Goal: Use online tool/utility: Utilize a website feature to perform a specific function

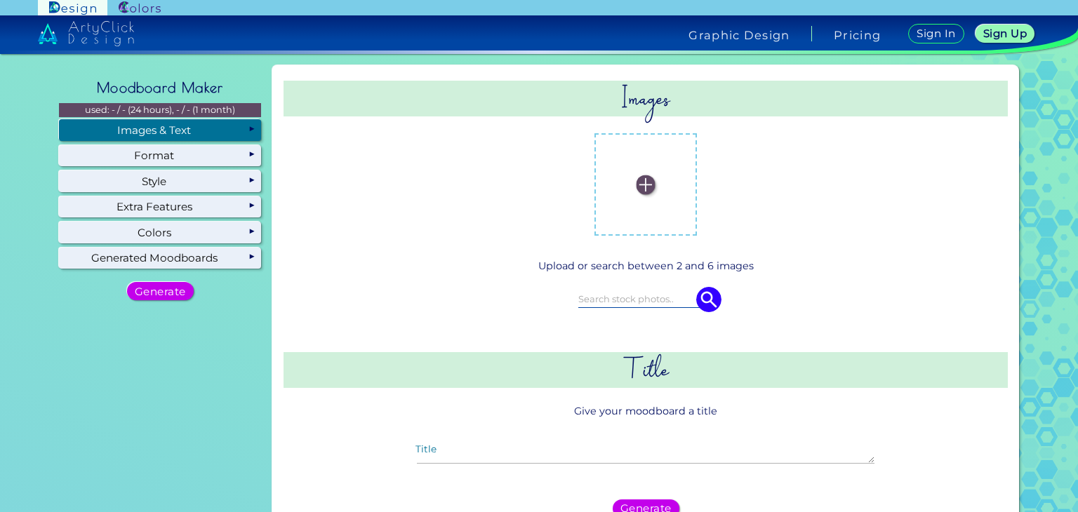
click at [232, 131] on div "Images & Text" at bounding box center [160, 129] width 202 height 21
click at [655, 199] on label at bounding box center [645, 184] width 88 height 88
click at [0, 0] on input "file" at bounding box center [0, 0] width 0 height 0
click at [693, 194] on label at bounding box center [702, 184] width 88 height 88
click at [0, 0] on input "file" at bounding box center [0, 0] width 0 height 0
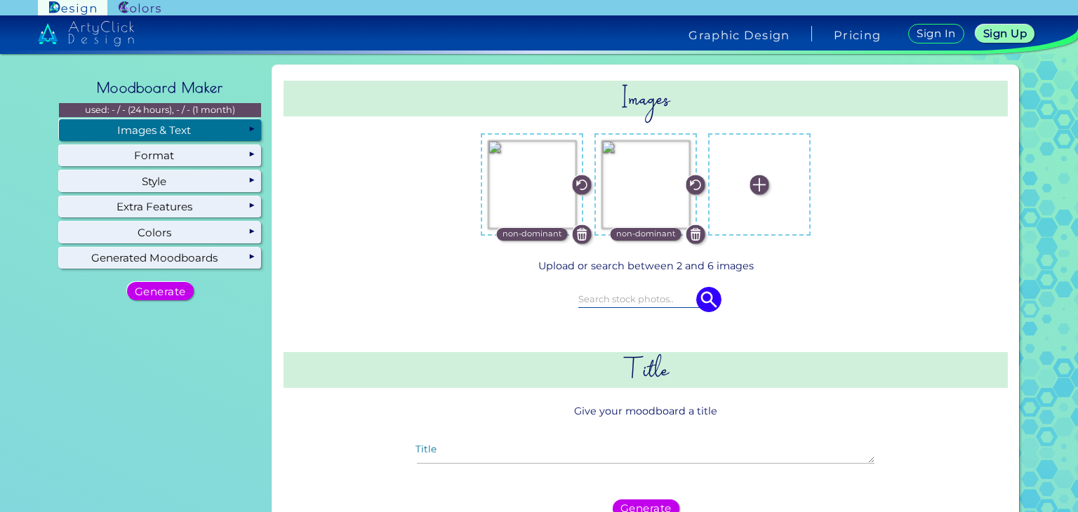
click at [750, 179] on img at bounding box center [759, 184] width 19 height 19
click at [0, 0] on input "file" at bounding box center [0, 0] width 0 height 0
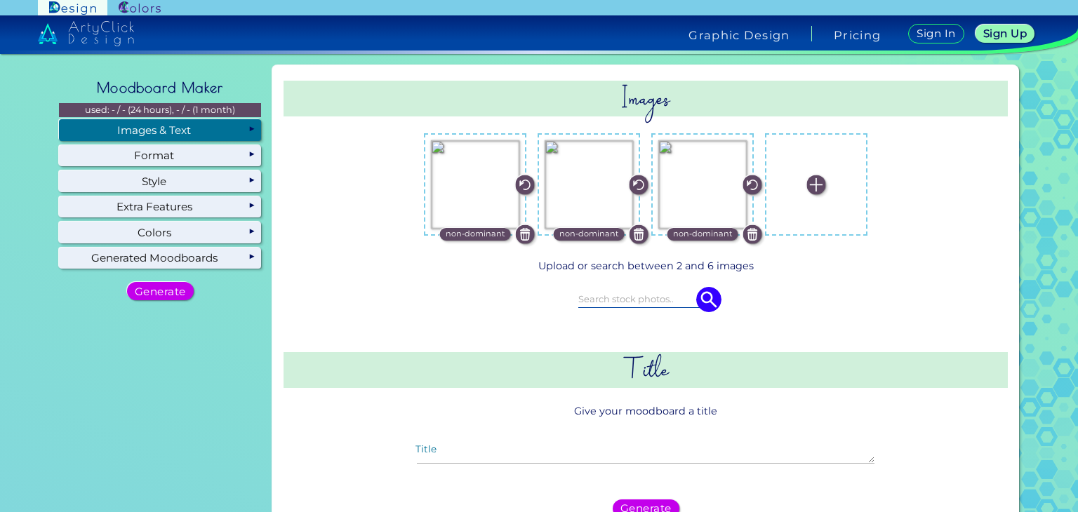
click at [814, 174] on label at bounding box center [816, 184] width 88 height 88
click at [0, 0] on input "file" at bounding box center [0, 0] width 0 height 0
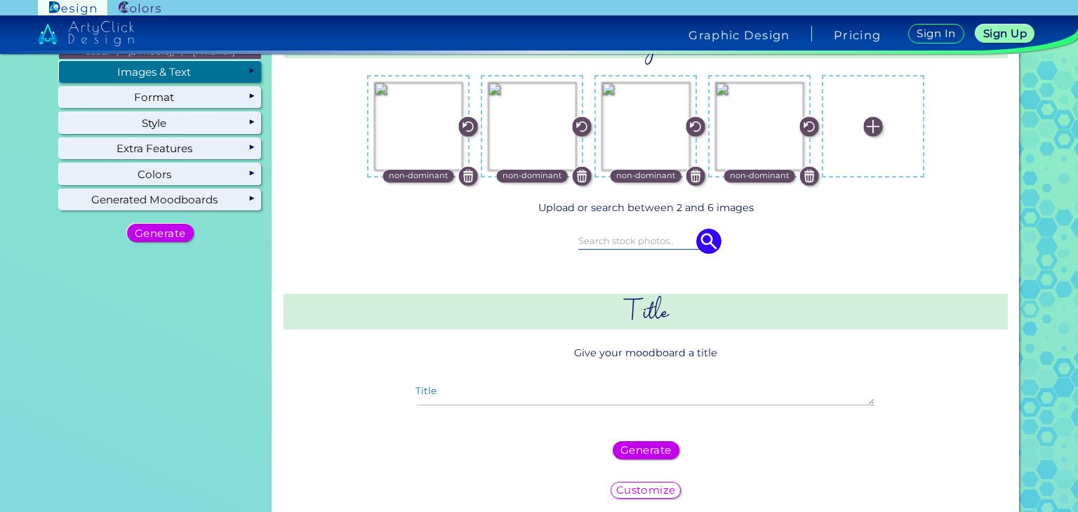
scroll to position [59, 0]
click at [660, 238] on input at bounding box center [645, 239] width 135 height 15
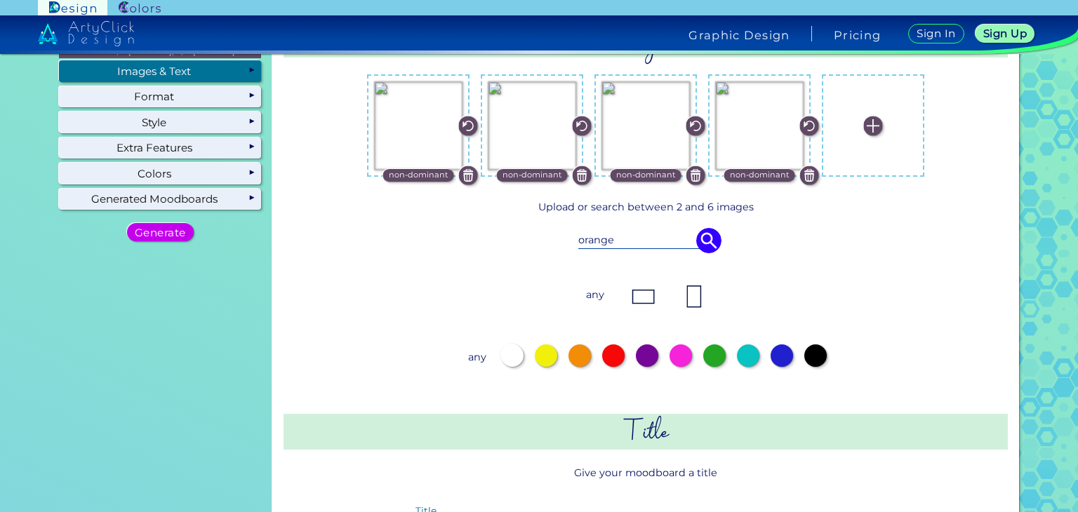
type input "orange"
click at [578, 364] on div at bounding box center [579, 356] width 22 height 22
click at [645, 302] on img at bounding box center [644, 297] width 28 height 28
click at [700, 243] on img at bounding box center [708, 240] width 25 height 25
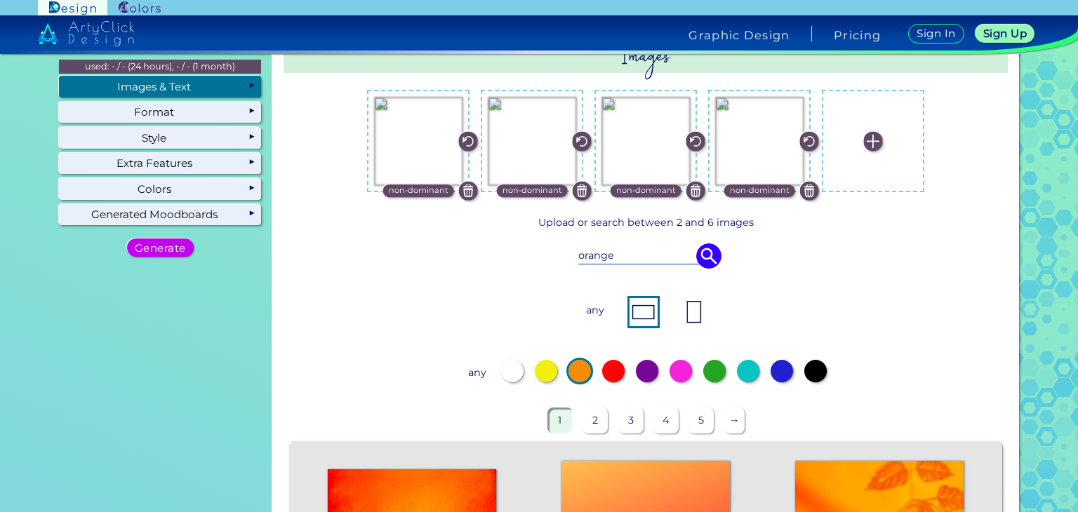
scroll to position [41, 0]
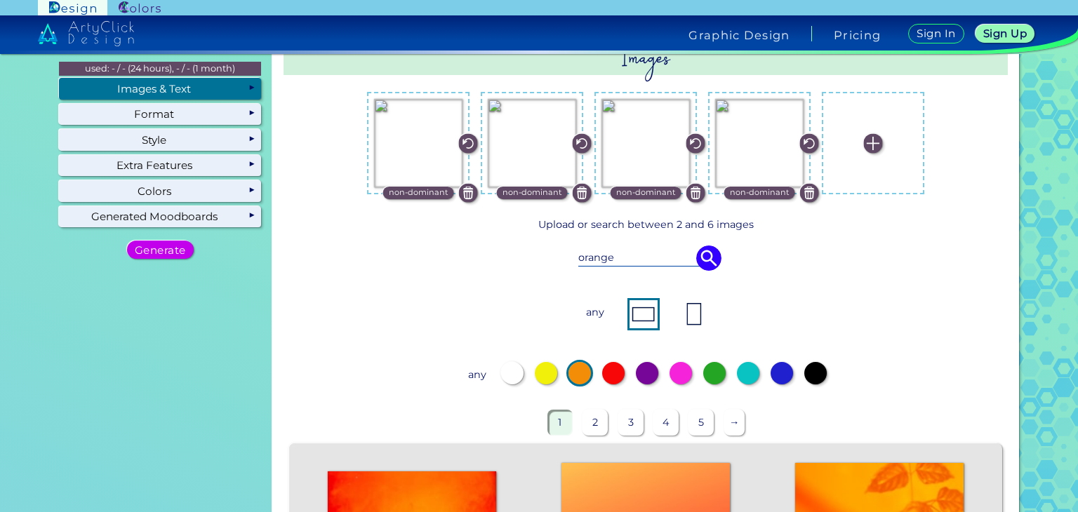
drag, startPoint x: 629, startPoint y: 262, endPoint x: 531, endPoint y: 244, distance: 99.9
click at [531, 244] on div "orange" at bounding box center [645, 258] width 641 height 39
paste input "#6A9C8F"
type input "#6A9C8F"
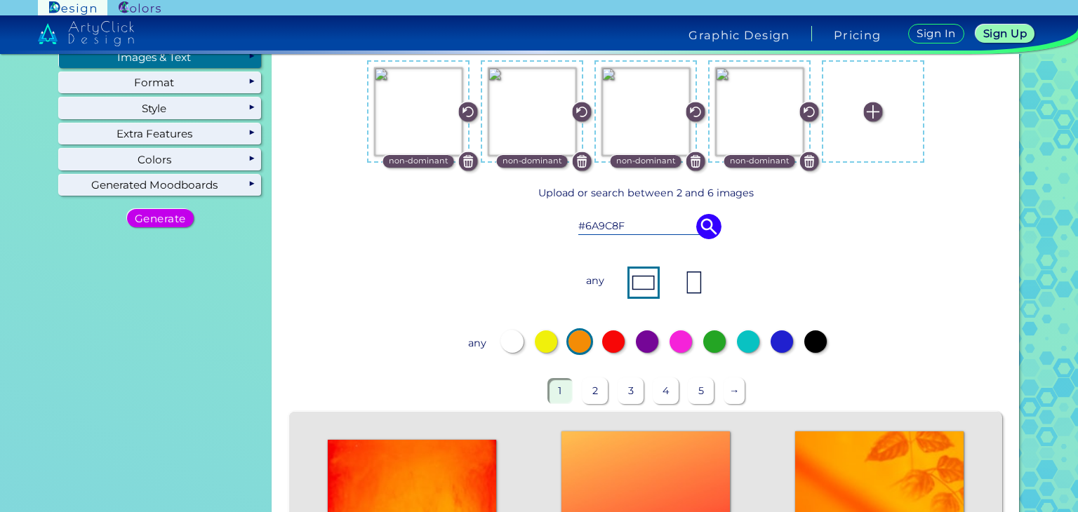
scroll to position [76, 0]
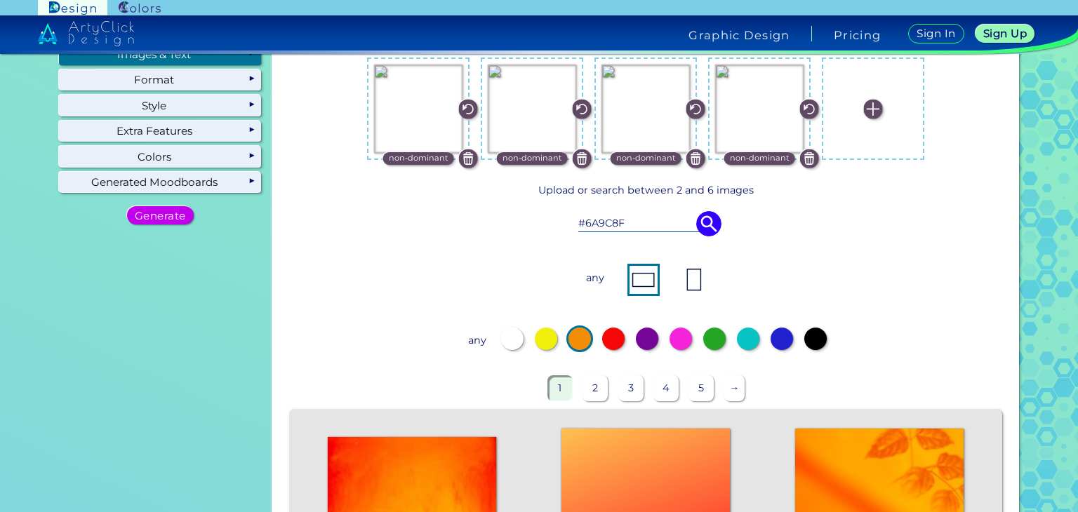
click at [699, 221] on img at bounding box center [708, 223] width 25 height 25
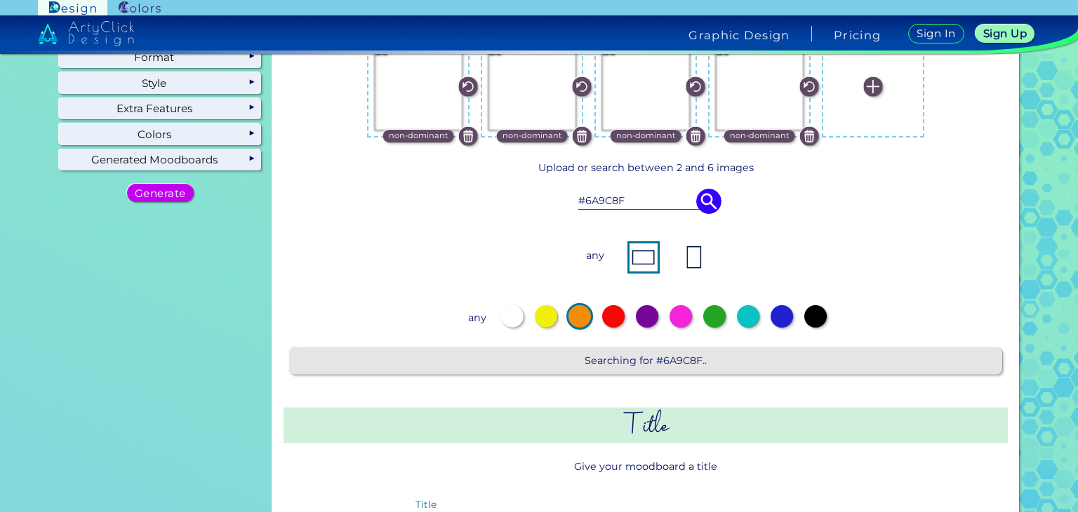
scroll to position [90, 0]
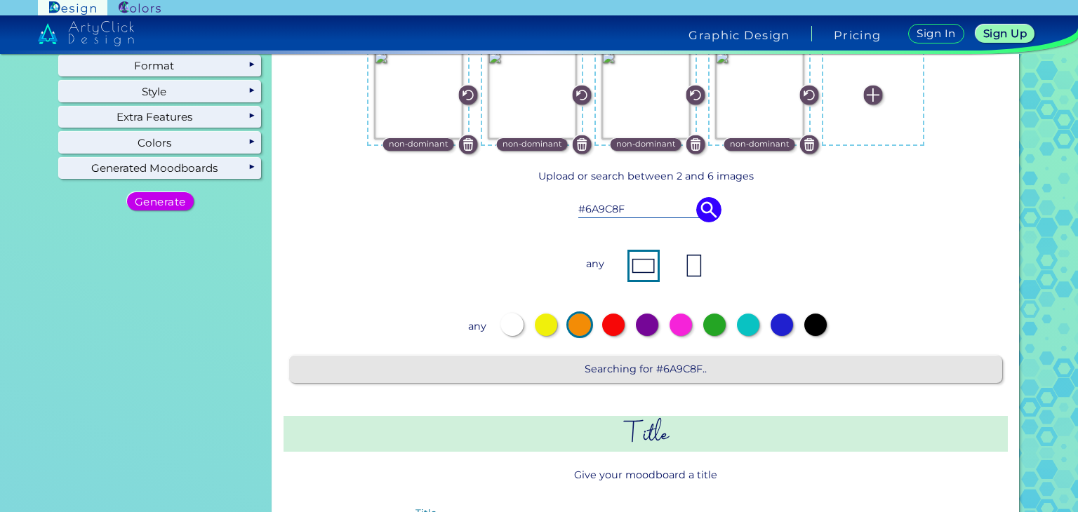
drag, startPoint x: 640, startPoint y: 204, endPoint x: 519, endPoint y: 215, distance: 121.2
click at [519, 215] on div "#6A9C8F" at bounding box center [645, 209] width 641 height 39
type input "m"
click at [696, 215] on img at bounding box center [708, 209] width 25 height 25
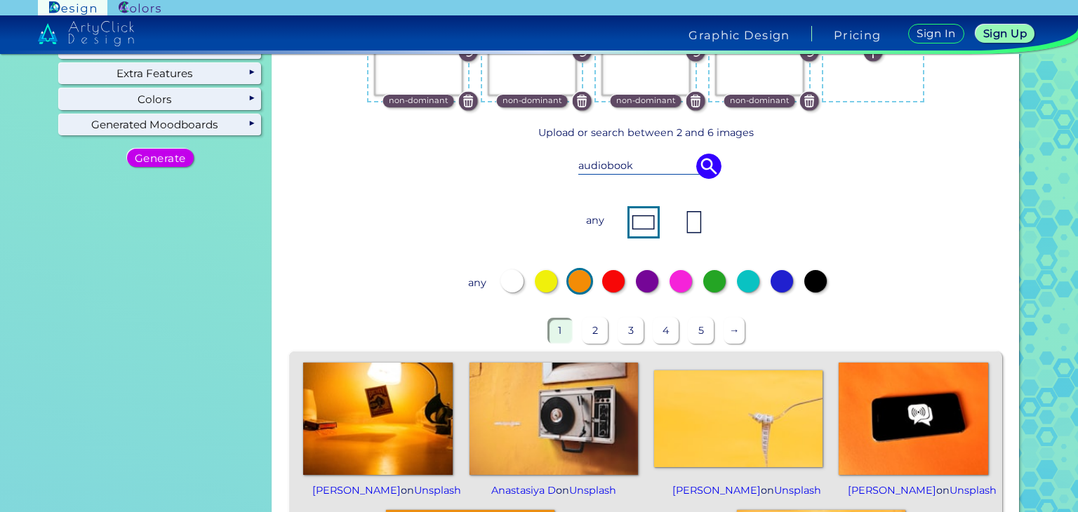
scroll to position [94, 0]
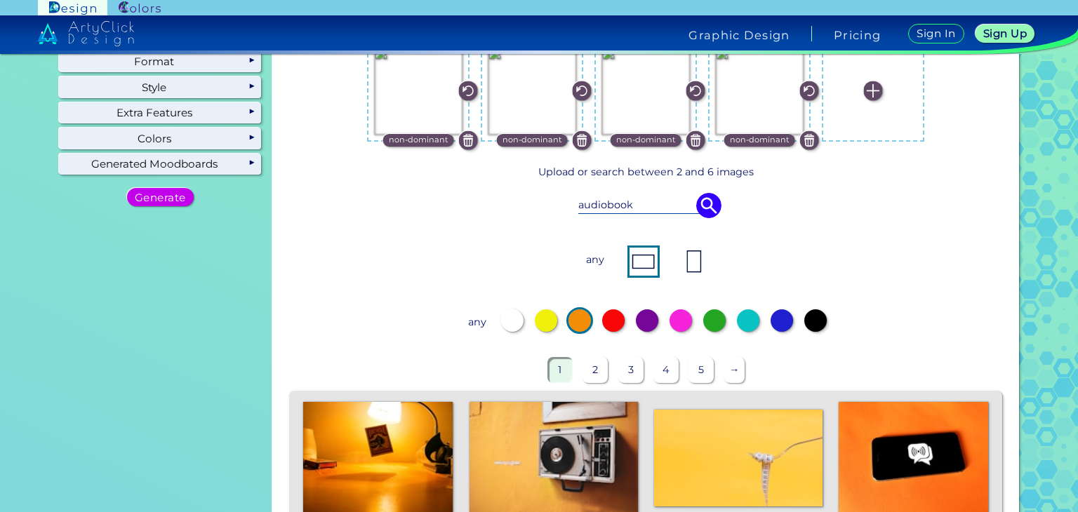
drag, startPoint x: 654, startPoint y: 199, endPoint x: 607, endPoint y: 206, distance: 47.5
click at [607, 206] on input "audiobook" at bounding box center [645, 204] width 135 height 15
type input "audio"
click at [714, 208] on img at bounding box center [708, 205] width 25 height 25
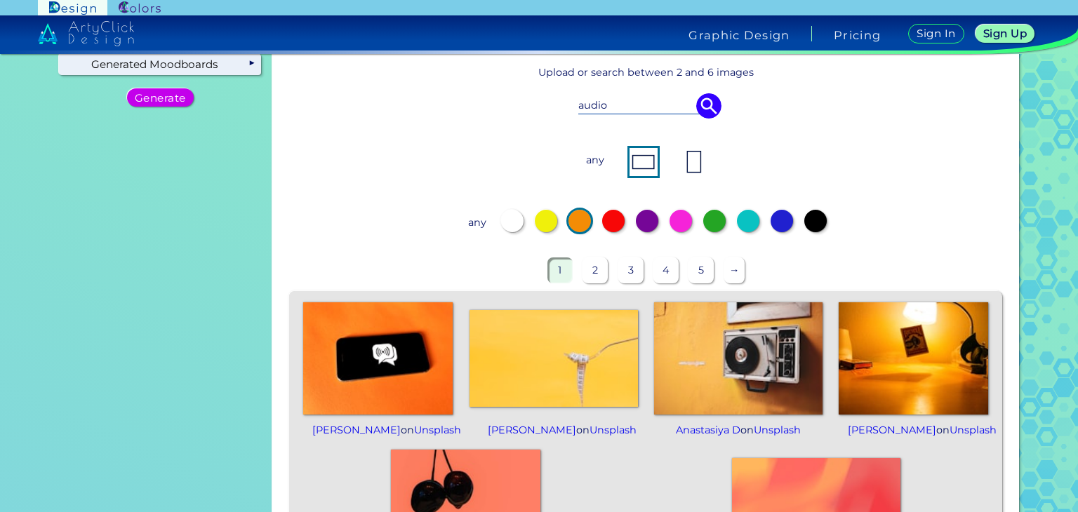
scroll to position [182, 0]
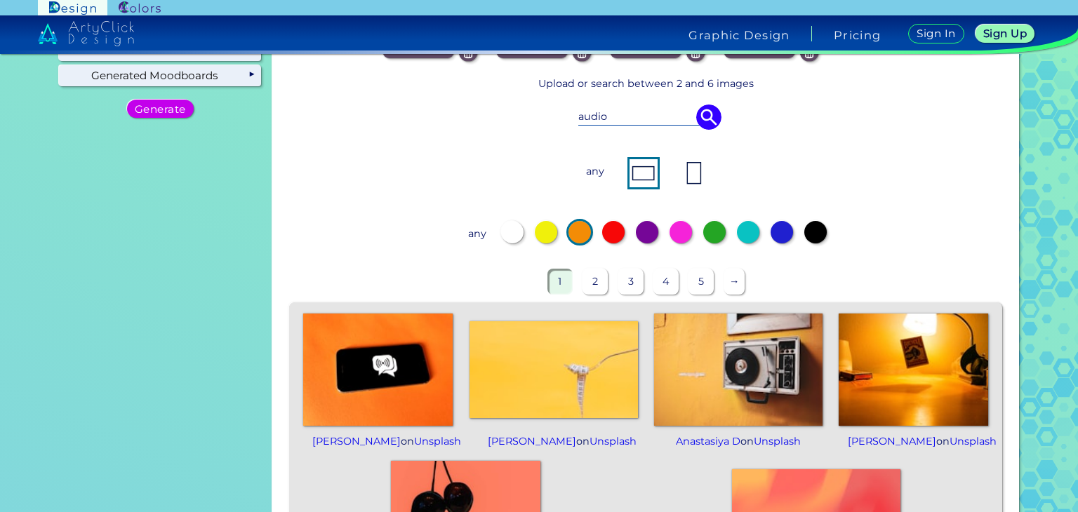
drag, startPoint x: 637, startPoint y: 121, endPoint x: 522, endPoint y: 113, distance: 115.4
click at [522, 113] on div "audio" at bounding box center [645, 117] width 641 height 39
type input "book"
click at [707, 121] on img at bounding box center [708, 117] width 25 height 25
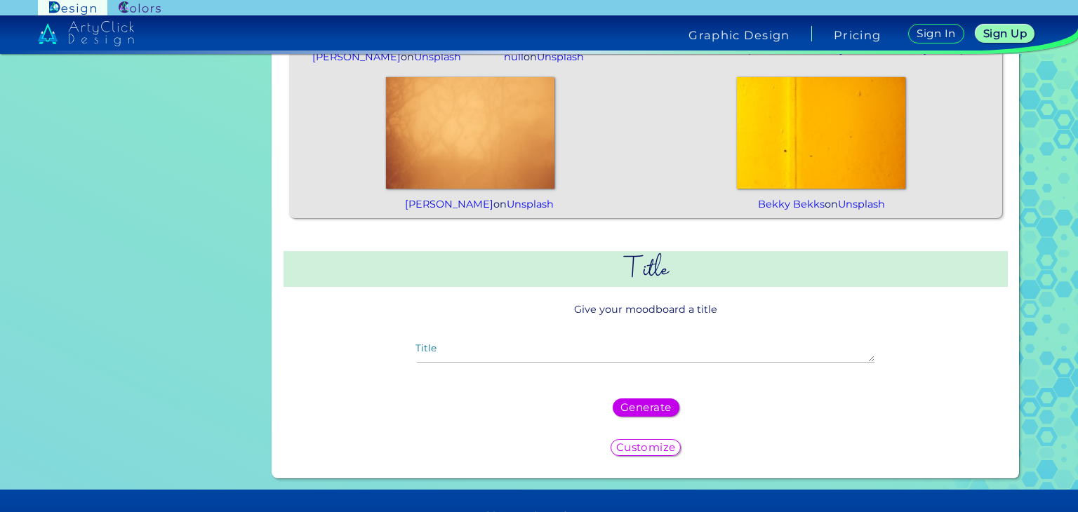
scroll to position [0, 0]
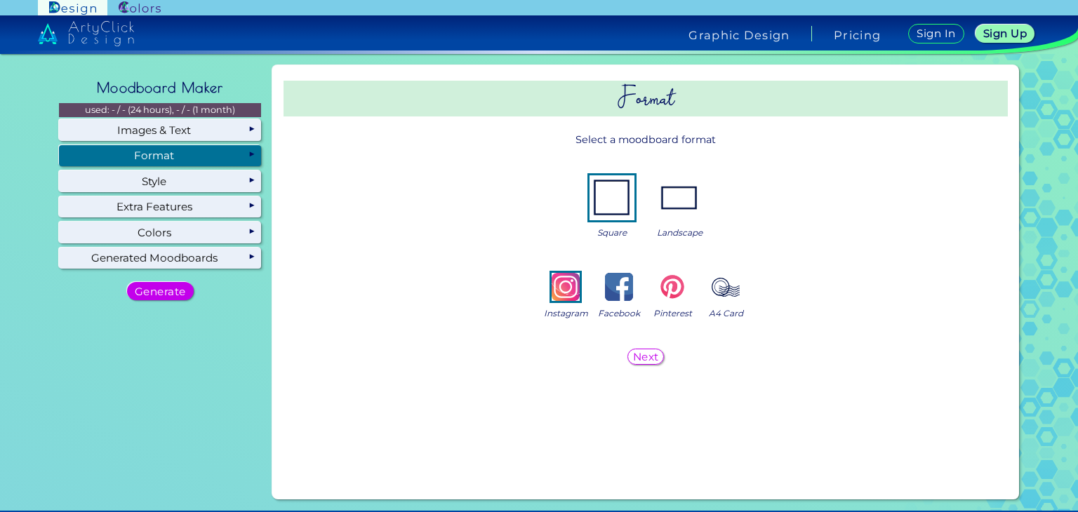
click at [229, 159] on div "Format" at bounding box center [160, 155] width 202 height 21
click at [685, 197] on img at bounding box center [679, 197] width 45 height 45
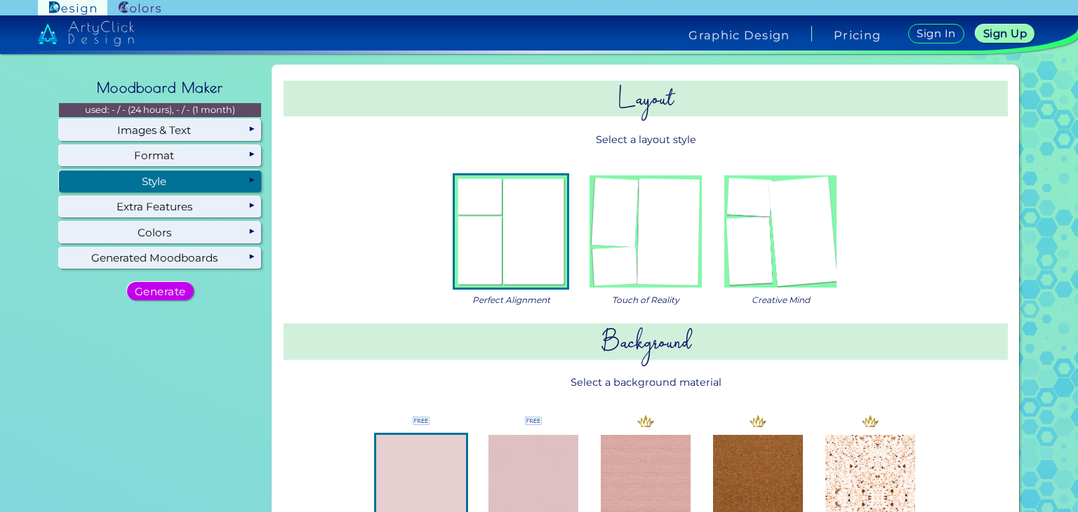
click at [237, 181] on div "Style" at bounding box center [160, 181] width 202 height 21
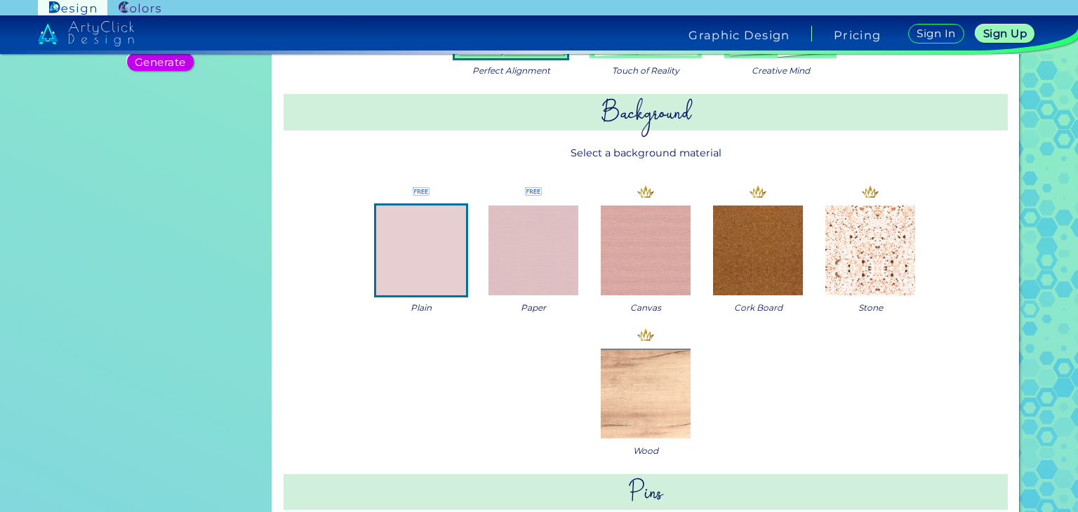
scroll to position [240, 0]
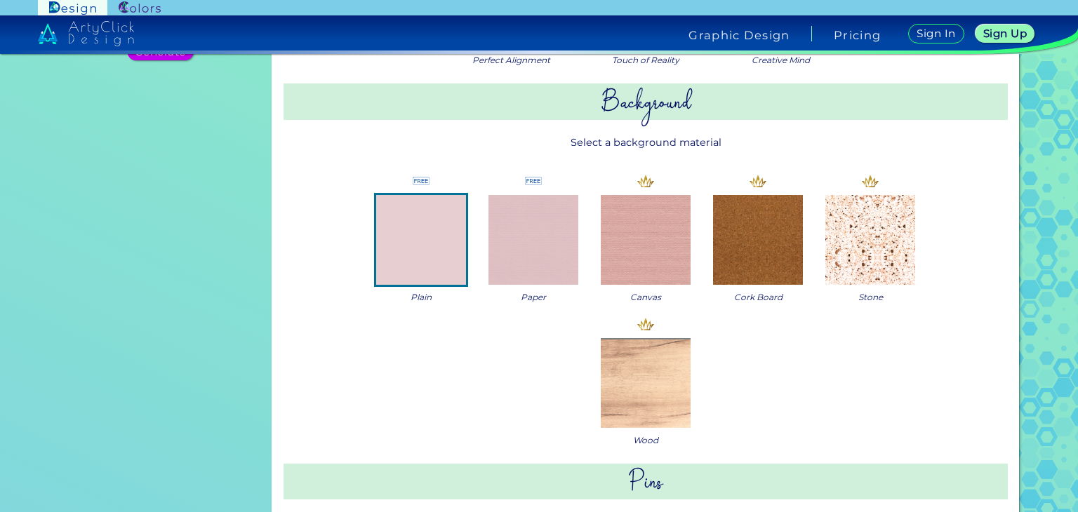
click at [644, 267] on img at bounding box center [646, 240] width 90 height 90
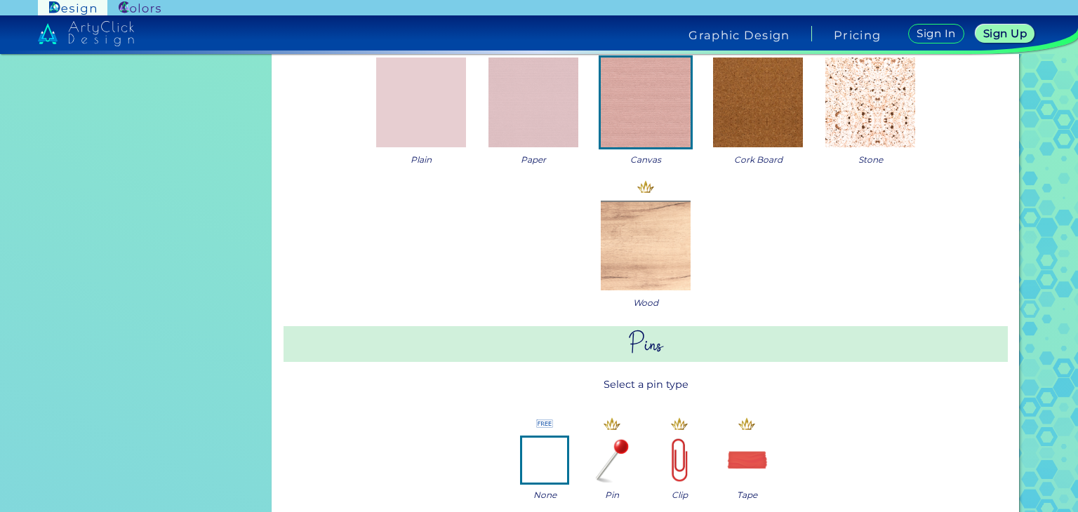
scroll to position [0, 0]
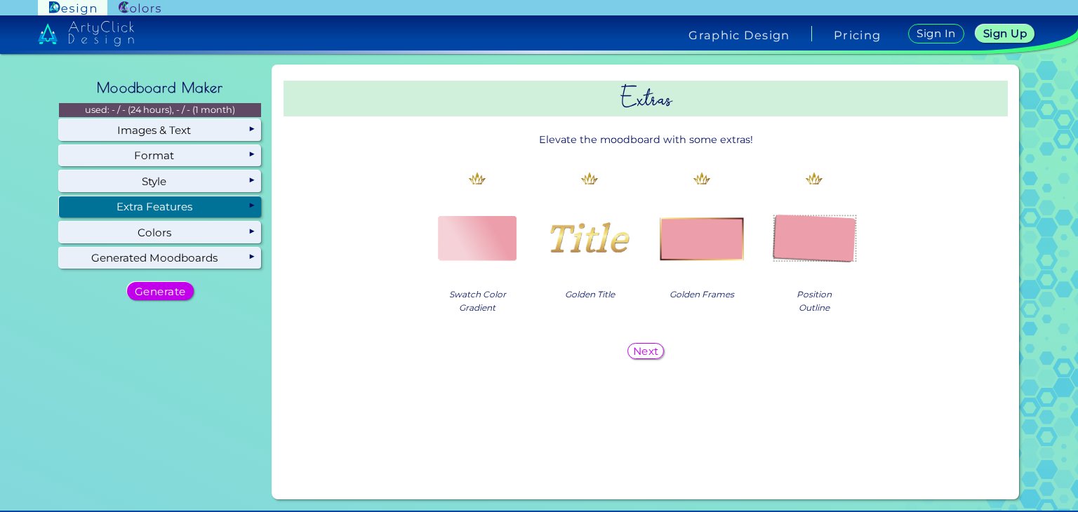
click at [180, 208] on div "Extra Features" at bounding box center [160, 207] width 202 height 21
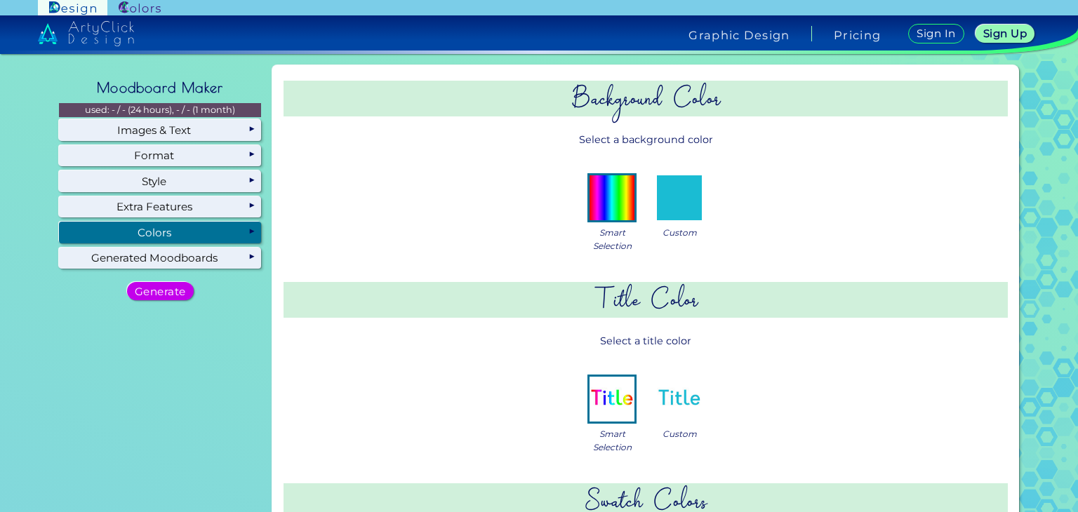
click at [215, 225] on div "Colors" at bounding box center [160, 232] width 202 height 21
click at [234, 228] on div "Colors" at bounding box center [160, 232] width 202 height 21
click at [680, 215] on img at bounding box center [679, 197] width 45 height 45
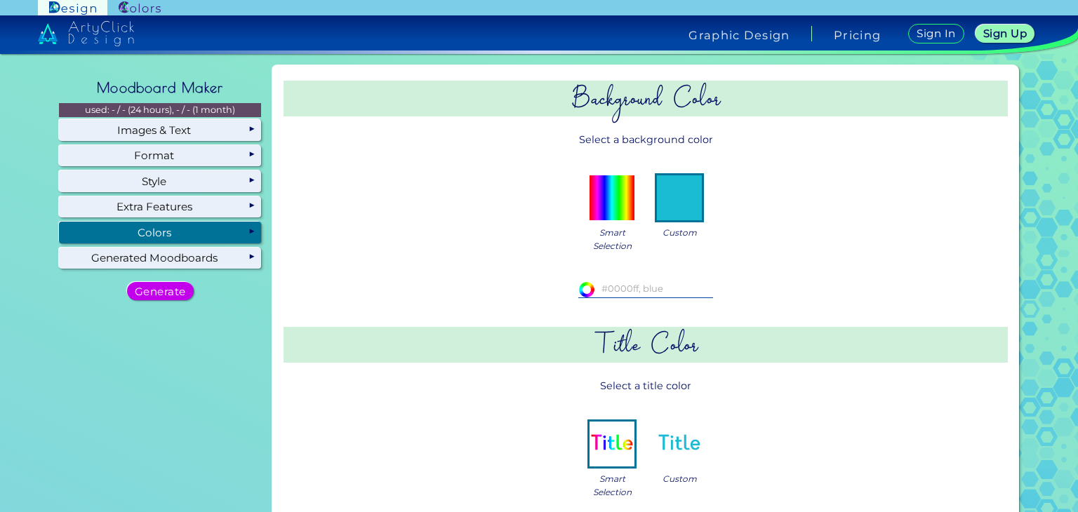
click at [652, 281] on input at bounding box center [645, 288] width 135 height 15
type input "#ffffff"
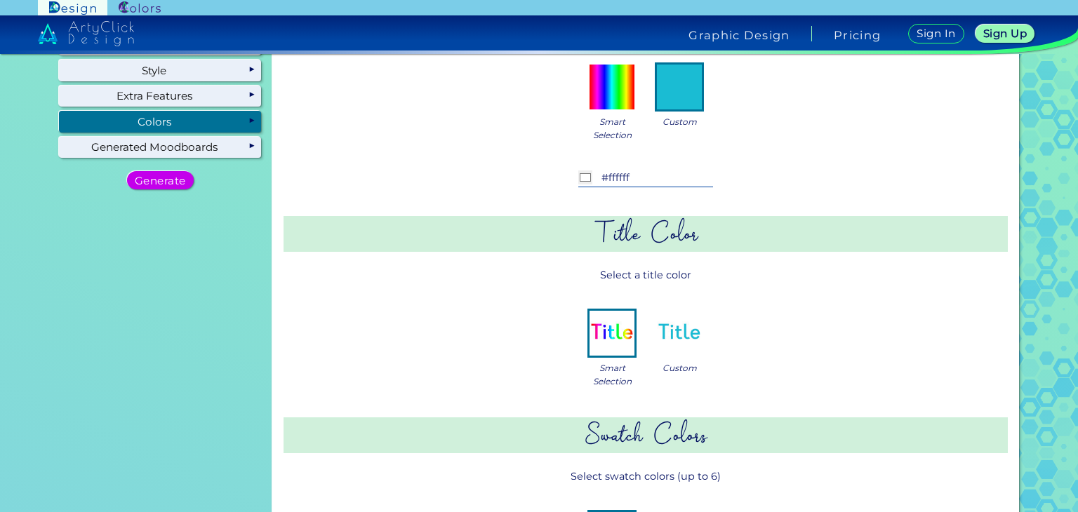
scroll to position [112, 0]
click at [676, 353] on img at bounding box center [679, 332] width 45 height 45
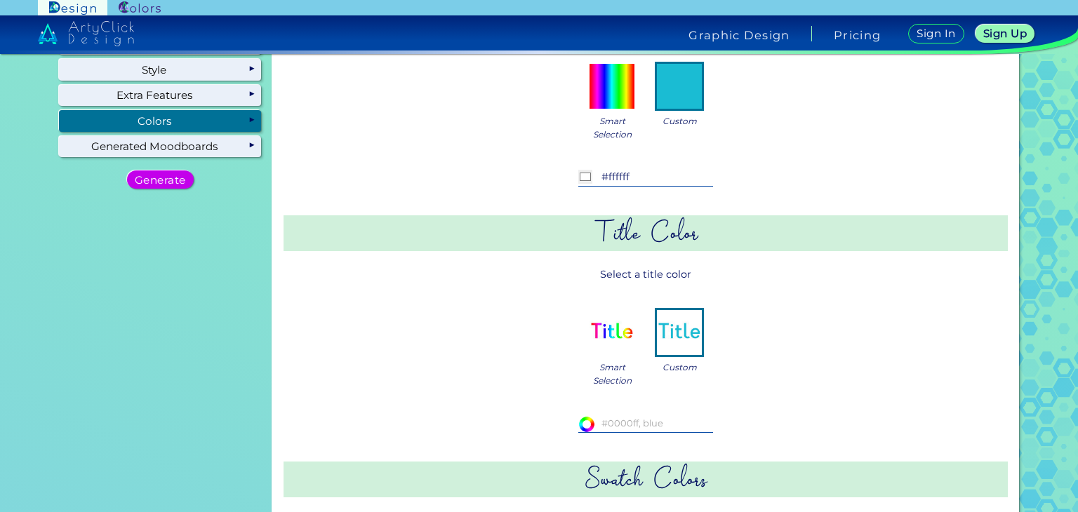
click at [630, 423] on input at bounding box center [645, 423] width 135 height 15
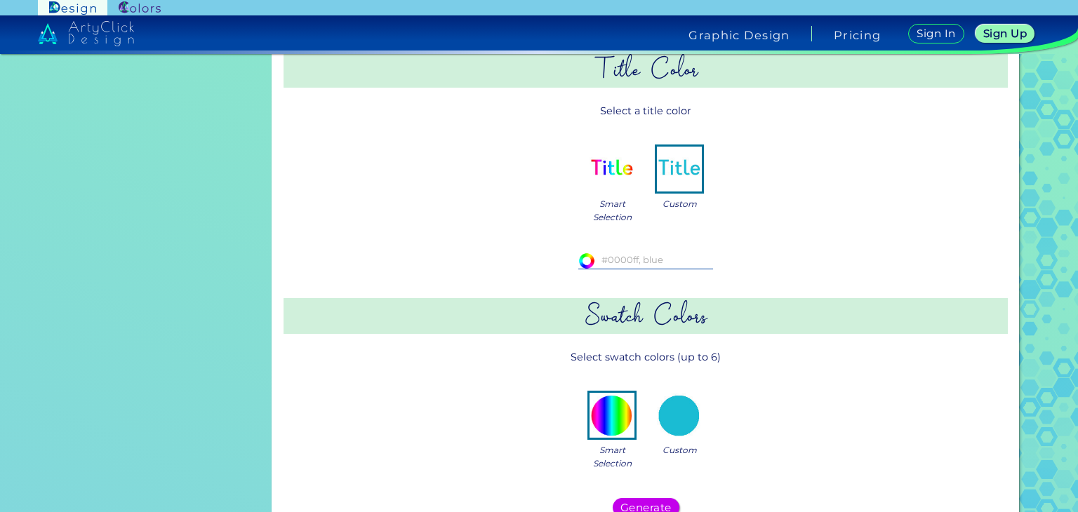
scroll to position [323, 0]
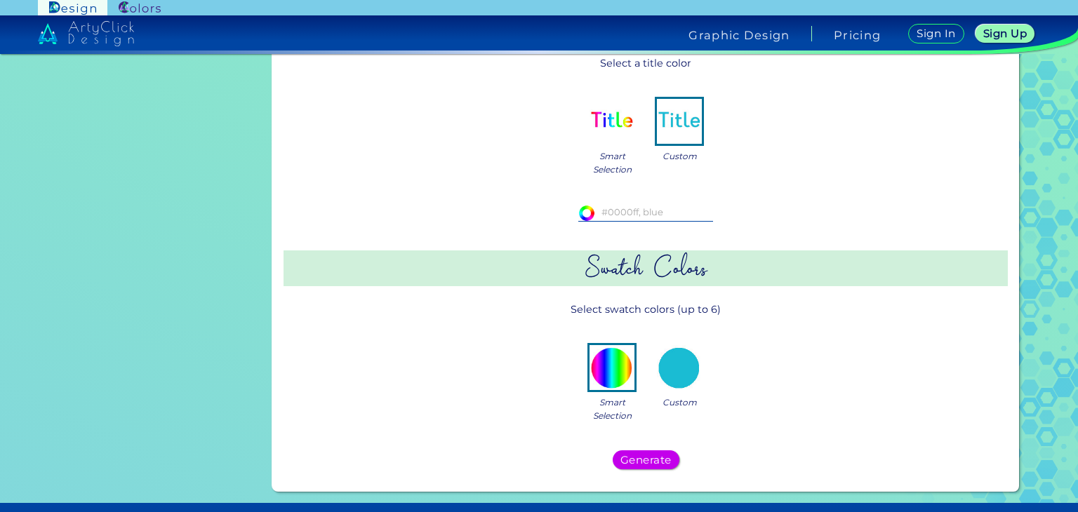
click at [680, 371] on img at bounding box center [679, 367] width 45 height 45
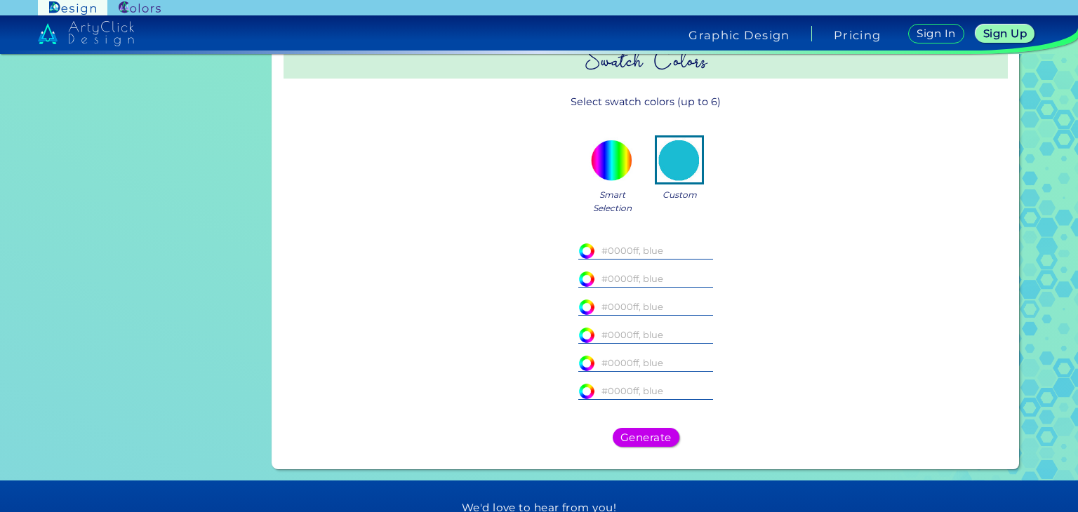
scroll to position [539, 0]
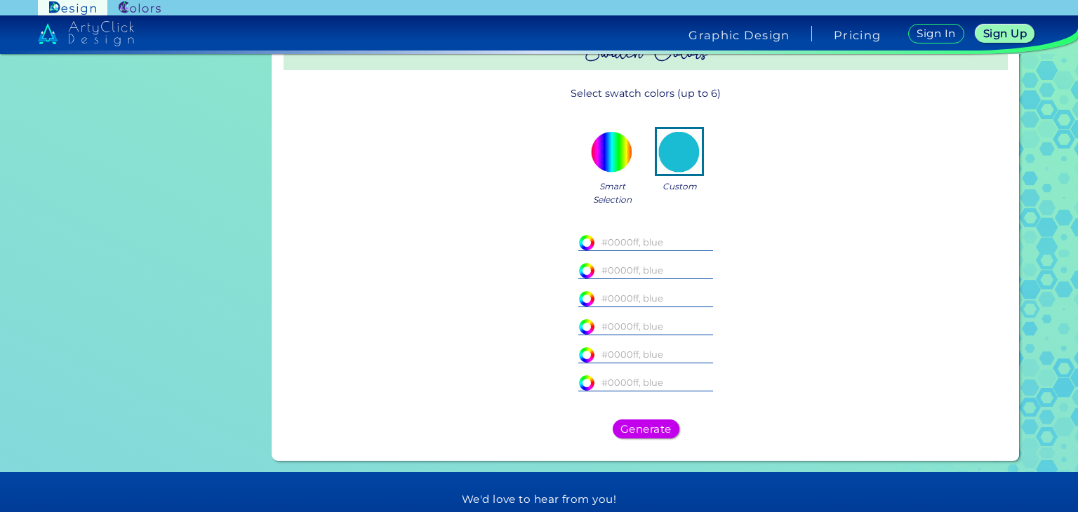
click at [636, 247] on input at bounding box center [645, 241] width 135 height 15
paste input "#f8991c"
type input "#f8991c"
click at [633, 265] on input at bounding box center [645, 269] width 135 height 15
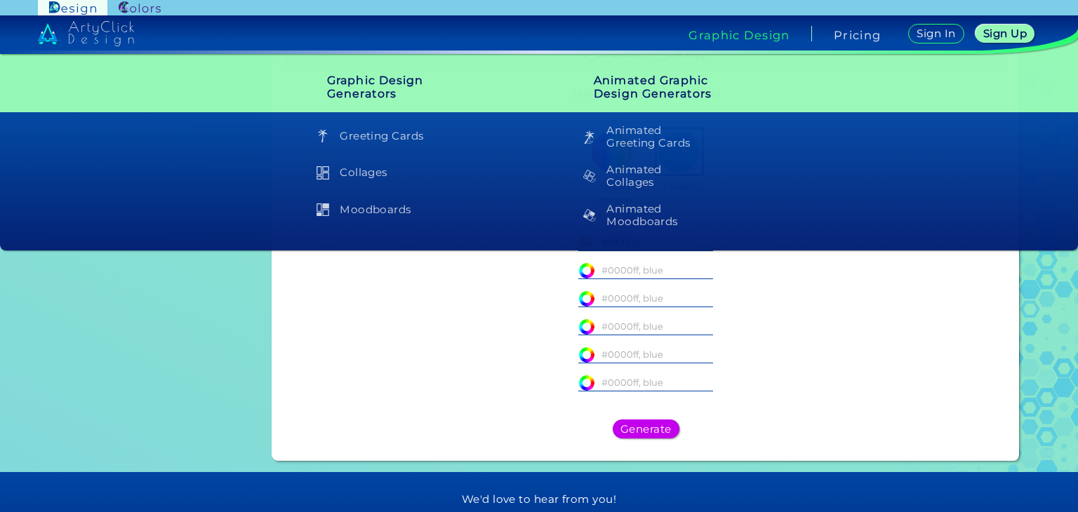
click at [623, 269] on input at bounding box center [645, 269] width 135 height 15
paste input "2e2e62"
click at [597, 271] on input "2e2e62" at bounding box center [645, 269] width 135 height 15
type input "#2e2e62"
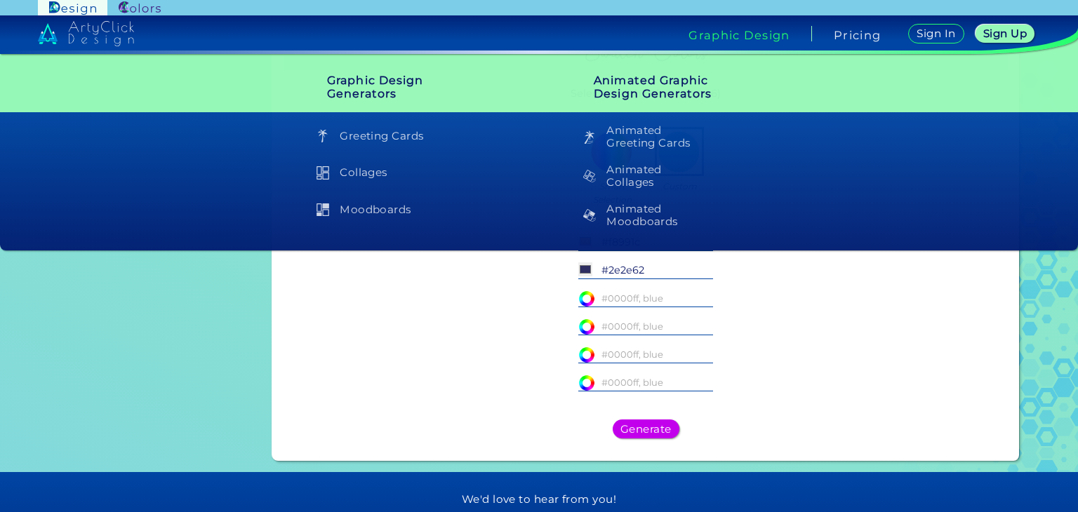
click at [660, 279] on div "#2e2e62 #2e2e62" at bounding box center [645, 270] width 135 height 17
click at [615, 302] on input at bounding box center [645, 298] width 135 height 15
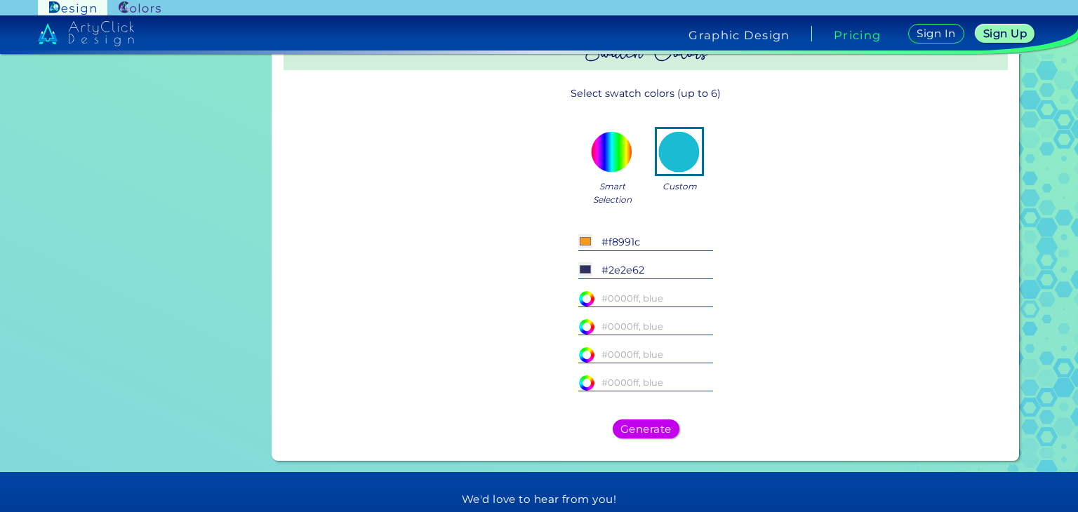
paste input "#f5f5dc"
type input "#f5f5dc"
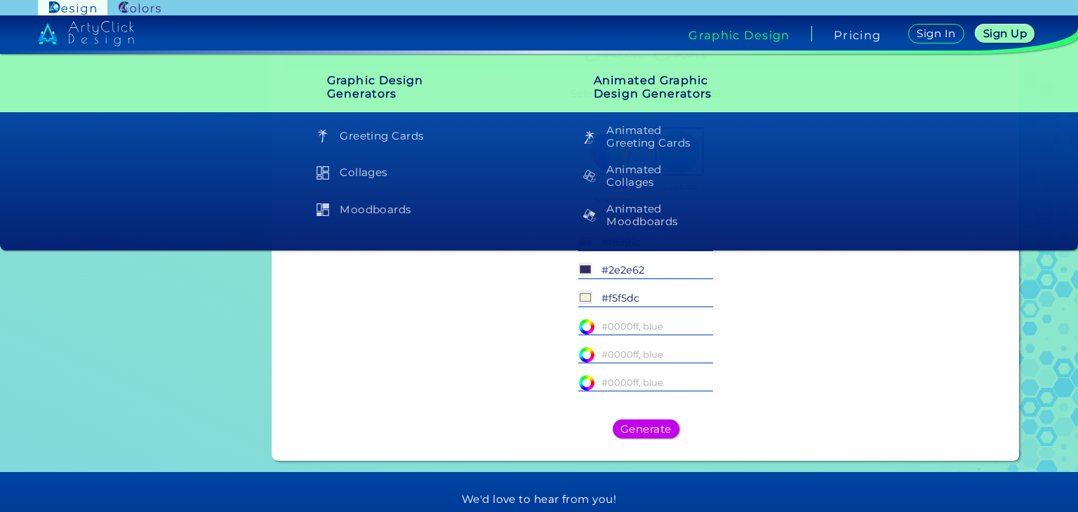
click at [652, 335] on div "#ffffff" at bounding box center [645, 327] width 135 height 17
click at [681, 326] on input at bounding box center [645, 326] width 135 height 15
paste input "#ffc107"
type input "#ffc107"
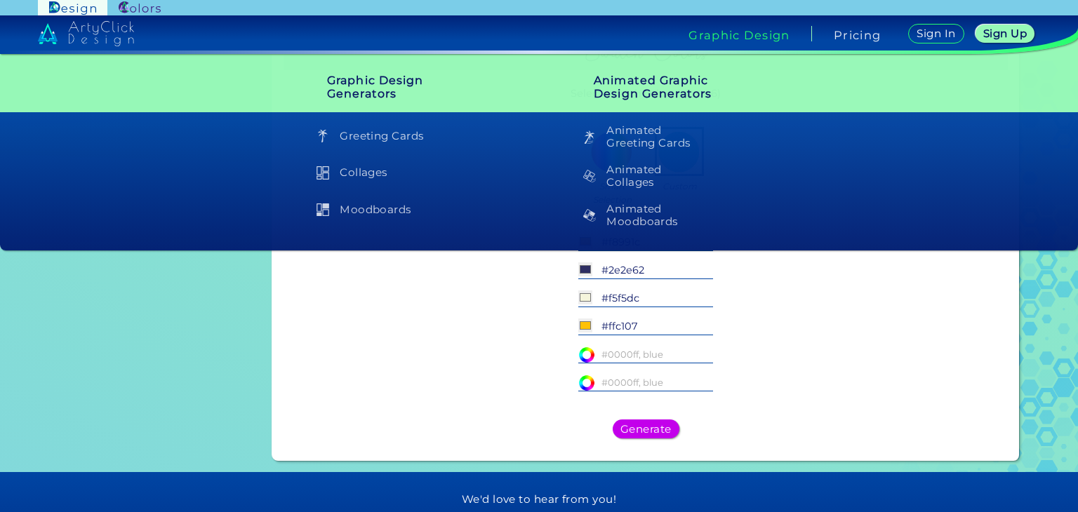
click at [677, 359] on input at bounding box center [645, 354] width 135 height 15
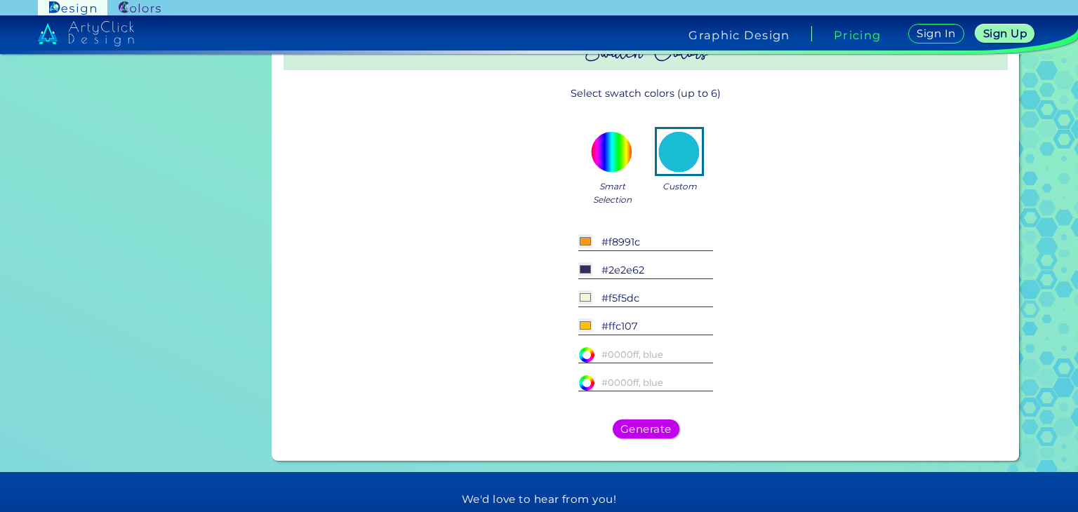
paste input "#6a9c8f"
type input "#6a9c8f"
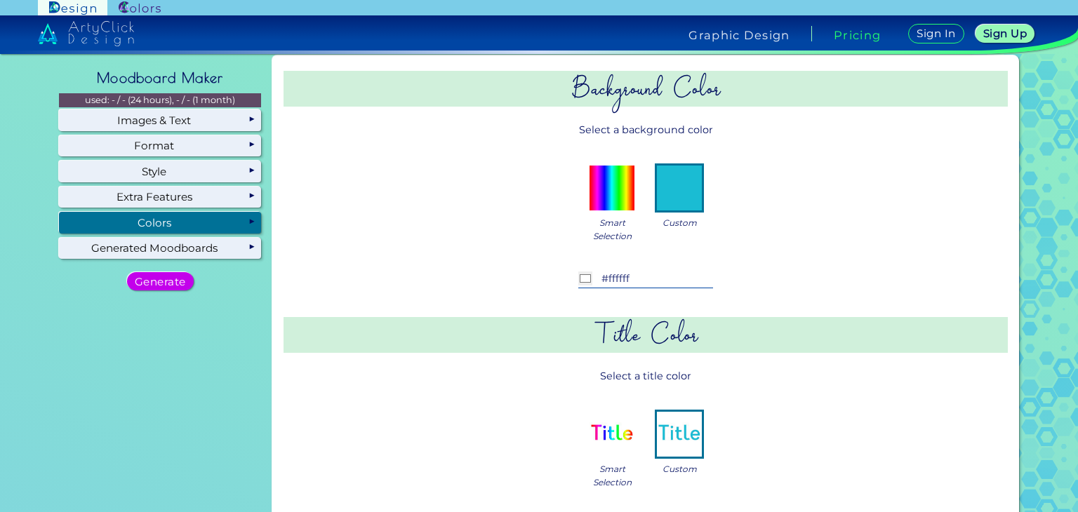
scroll to position [0, 0]
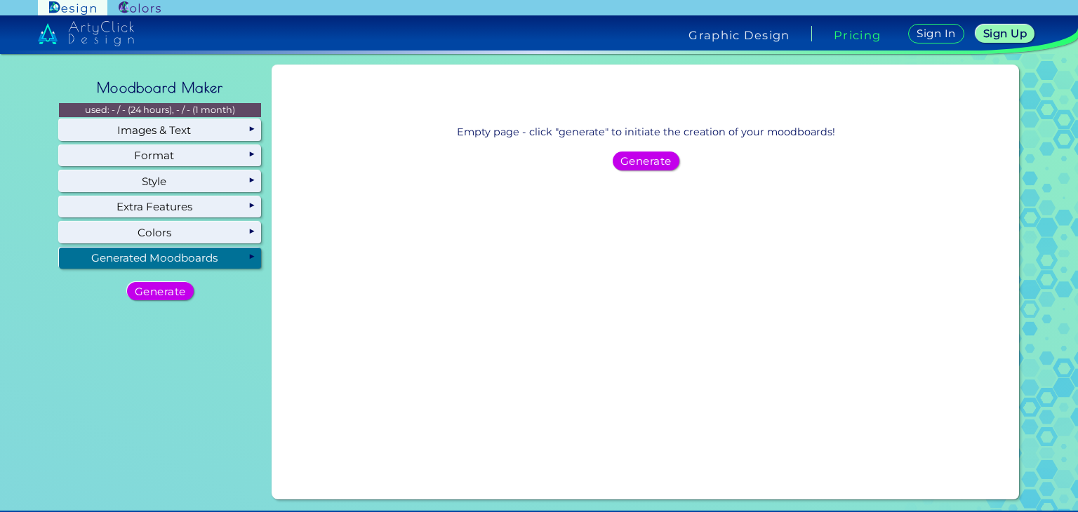
click at [205, 256] on div "Generated Moodboards" at bounding box center [160, 258] width 202 height 21
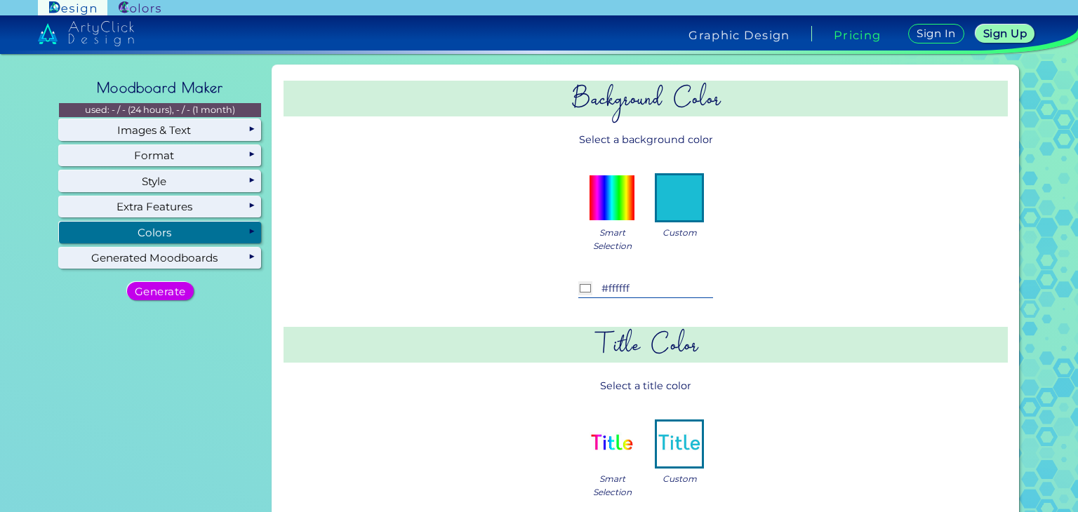
click at [227, 228] on div "Colors" at bounding box center [160, 232] width 202 height 21
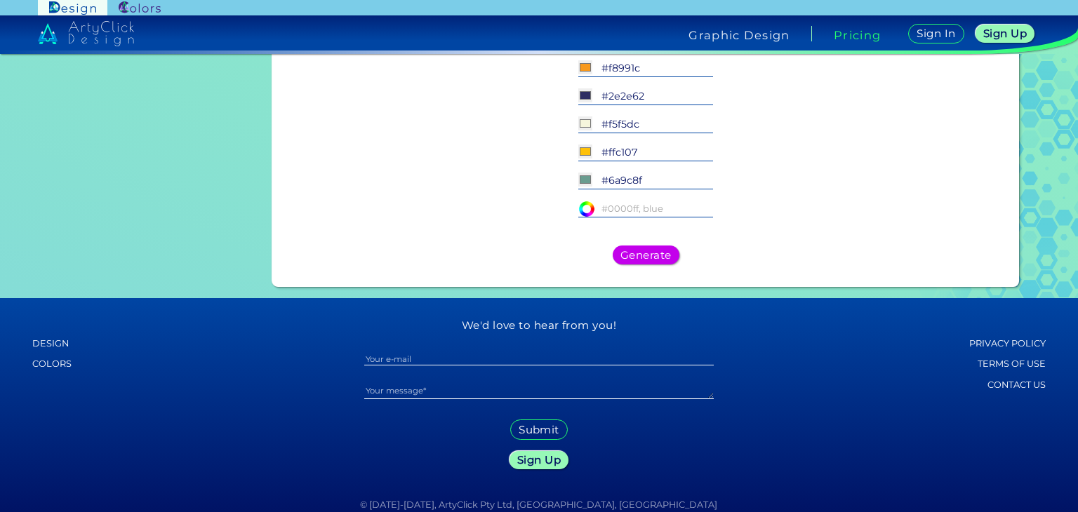
scroll to position [733, 0]
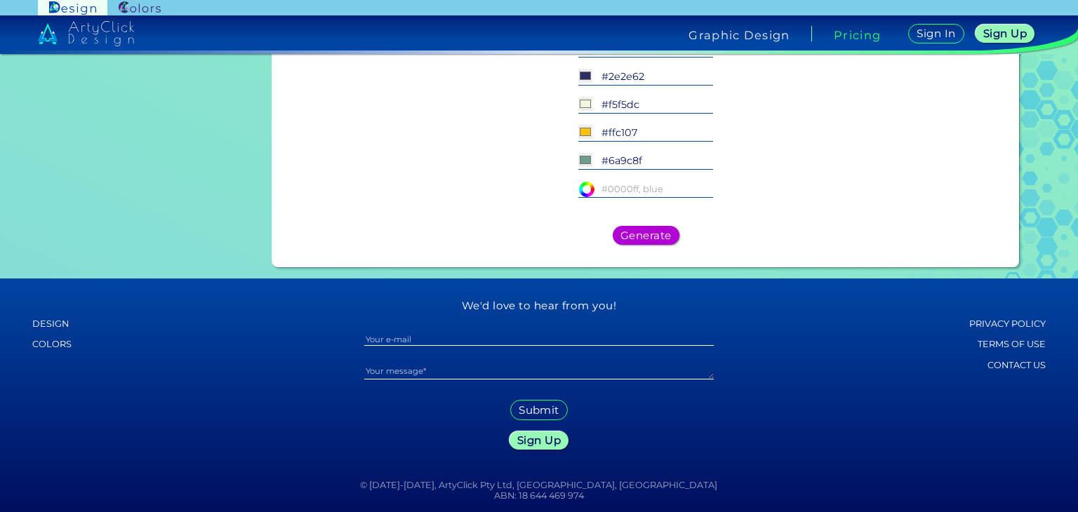
click at [651, 230] on h5 "Generate" at bounding box center [645, 235] width 53 height 11
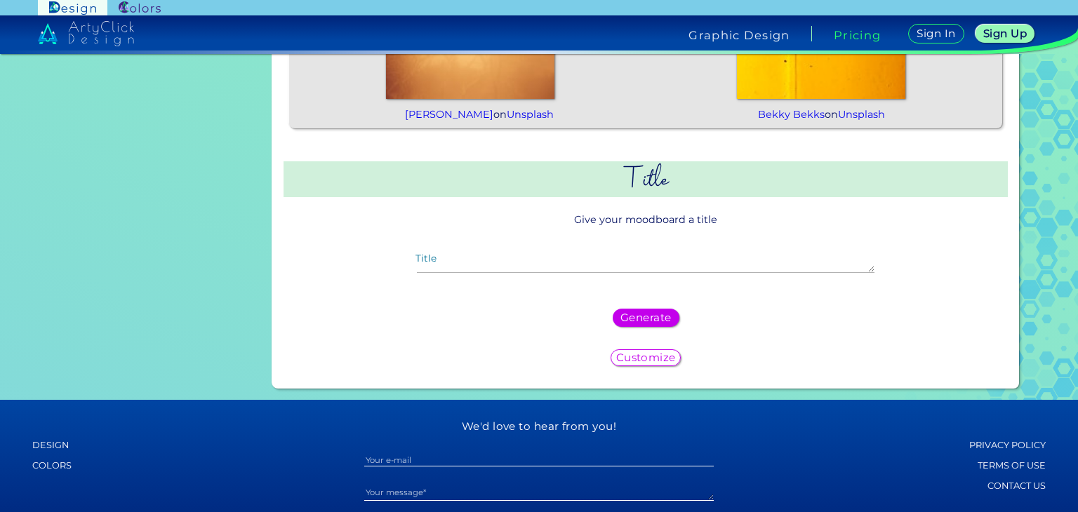
scroll to position [674, 0]
click at [651, 322] on h5 "Generate" at bounding box center [645, 317] width 51 height 11
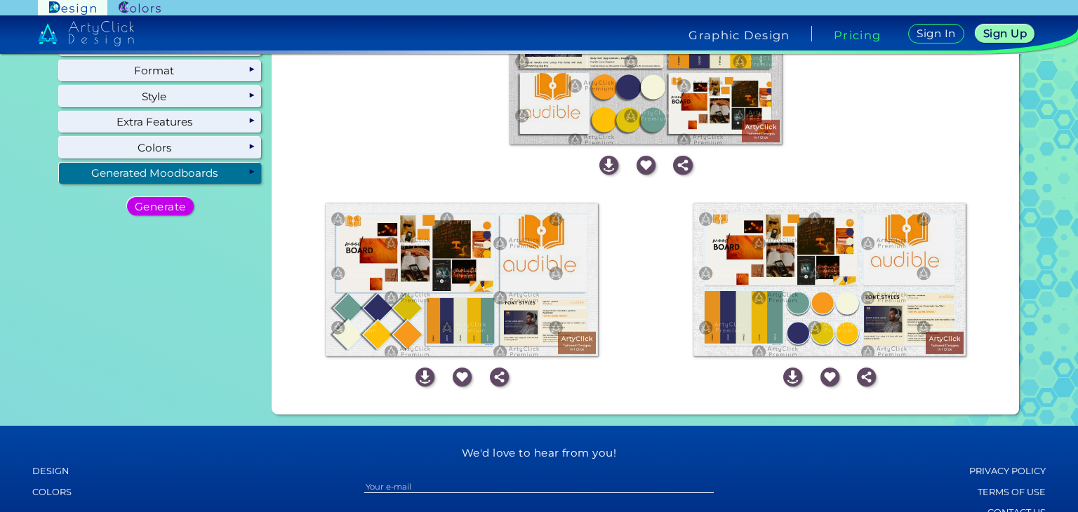
scroll to position [0, 0]
